Goal: Task Accomplishment & Management: Use online tool/utility

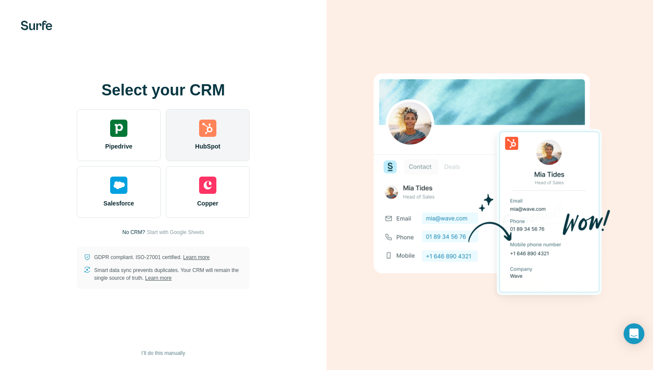
click at [204, 130] on img at bounding box center [207, 128] width 17 height 17
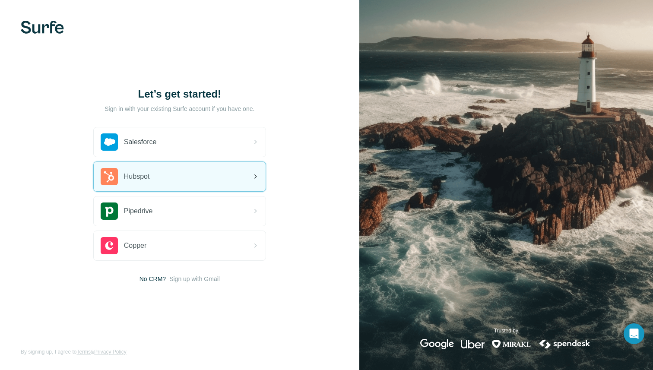
click at [250, 173] on icon at bounding box center [255, 177] width 10 height 10
